Goal: Information Seeking & Learning: Compare options

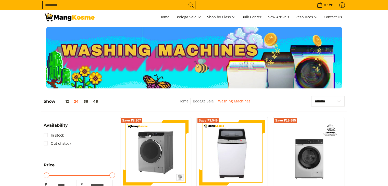
scroll to position [102, 0]
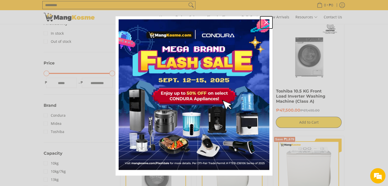
click at [265, 21] on icon "close icon" at bounding box center [267, 22] width 4 height 4
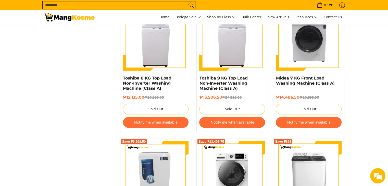
scroll to position [511, 0]
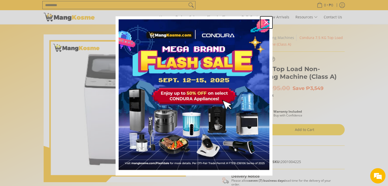
click at [266, 22] on icon "close icon" at bounding box center [267, 22] width 4 height 4
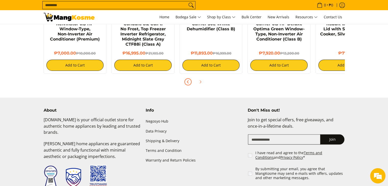
scroll to position [428, 0]
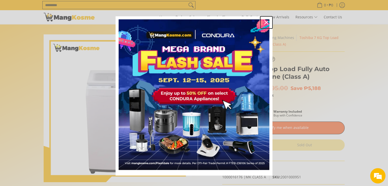
click at [266, 22] on icon "close icon" at bounding box center [267, 22] width 4 height 4
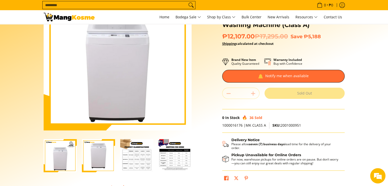
scroll to position [77, 0]
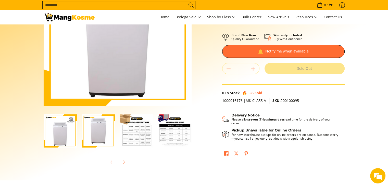
click at [68, 128] on img "Toshiba 7 KG Top Load Fully Auto Washing Machine (Class A)-1" at bounding box center [60, 131] width 33 height 33
click at [98, 128] on img "toshiba-7-kilogram-fully-automatic-top-load-washing-machine-full-view-mang-kosme" at bounding box center [98, 131] width 33 height 33
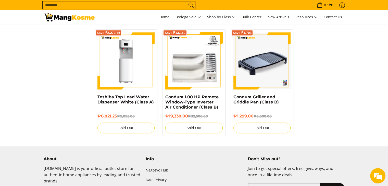
scroll to position [536, 0]
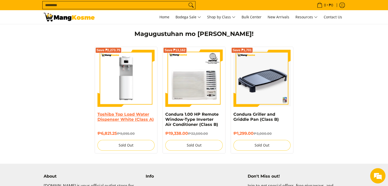
click at [107, 112] on link "Toshiba Top Load Water Dispenser White (Class A)" at bounding box center [126, 117] width 56 height 10
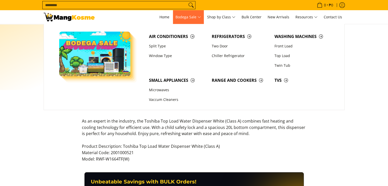
scroll to position [179, 0]
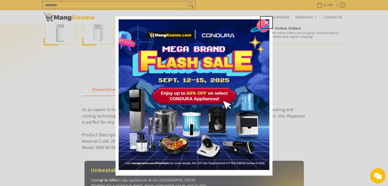
click at [266, 20] on div "Close" at bounding box center [266, 22] width 8 height 8
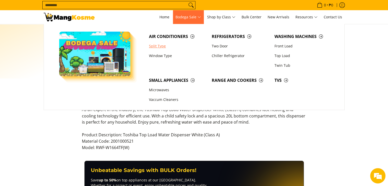
scroll to position [0, 0]
click at [160, 45] on link "Split Type" at bounding box center [178, 46] width 63 height 10
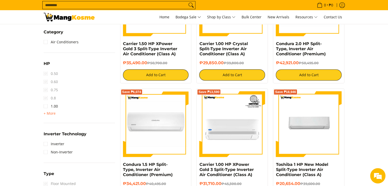
scroll to position [281, 0]
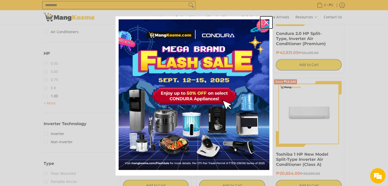
click at [265, 26] on div "Close" at bounding box center [266, 22] width 8 height 8
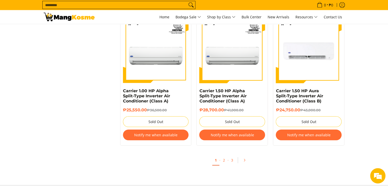
scroll to position [996, 0]
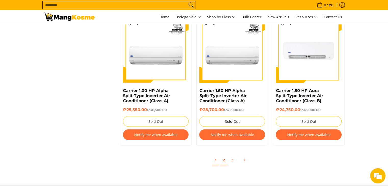
click at [227, 161] on link "2" at bounding box center [224, 160] width 7 height 10
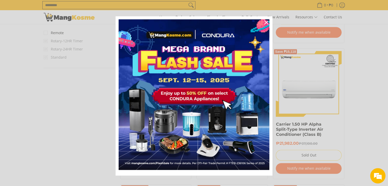
scroll to position [485, 0]
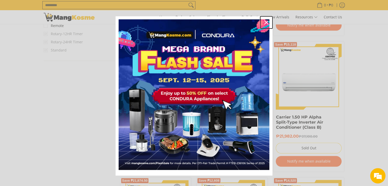
click at [266, 21] on icon "close icon" at bounding box center [267, 22] width 4 height 4
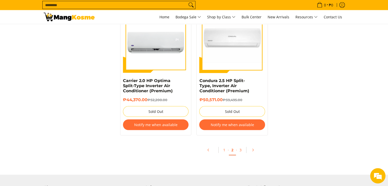
scroll to position [1072, 0]
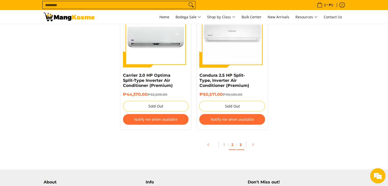
click at [242, 143] on link "3" at bounding box center [240, 145] width 7 height 10
